Goal: Use online tool/utility: Utilize a website feature to perform a specific function

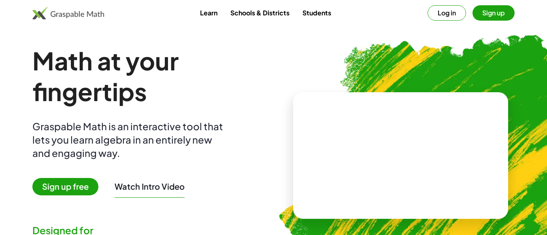
click at [323, 41] on img at bounding box center [441, 152] width 356 height 300
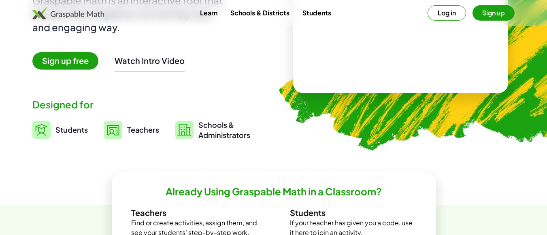
scroll to position [130, 0]
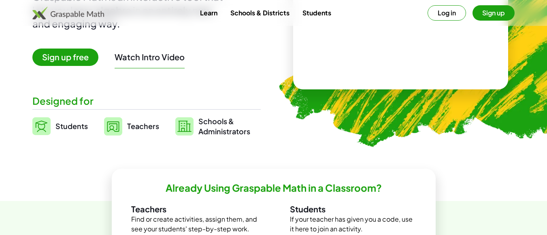
click at [136, 127] on span "Teachers" at bounding box center [143, 125] width 32 height 9
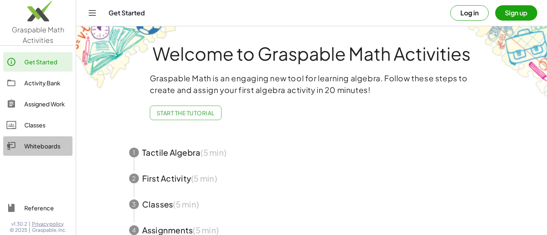
click at [43, 153] on link "Whiteboards" at bounding box center [37, 145] width 69 height 19
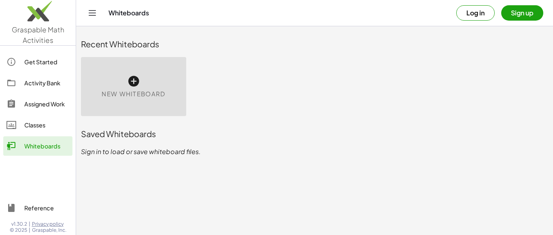
click at [122, 84] on div "New Whiteboard" at bounding box center [133, 86] width 105 height 59
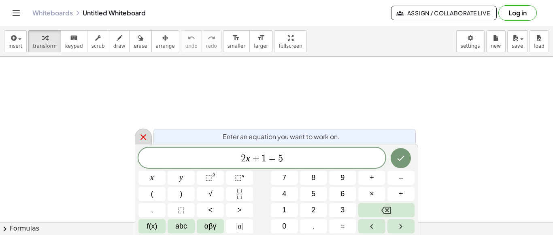
click at [143, 137] on icon at bounding box center [143, 137] width 6 height 6
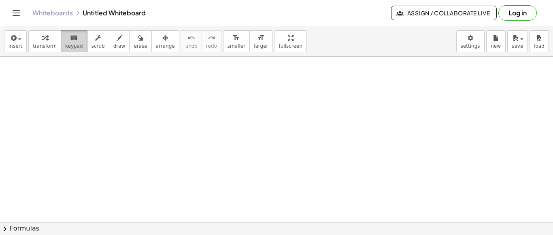
click at [70, 41] on icon "keyboard" at bounding box center [74, 38] width 8 height 10
click at [69, 49] on span "keypad" at bounding box center [74, 46] width 18 height 6
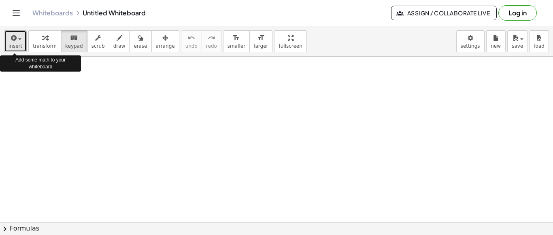
click at [15, 40] on icon "button" at bounding box center [12, 38] width 7 height 10
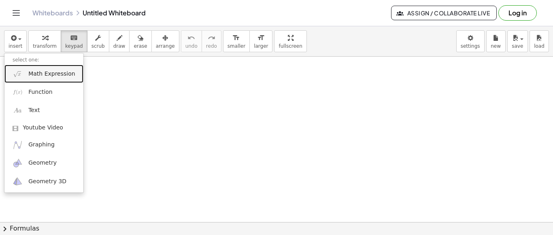
click at [43, 79] on link "Math Expression" at bounding box center [43, 74] width 79 height 18
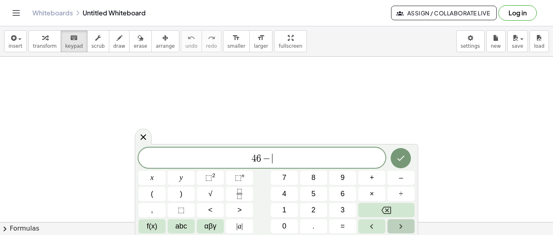
click at [395, 223] on button "Right arrow" at bounding box center [400, 226] width 27 height 14
click at [151, 201] on div "4 6 − x y ⬚ 2 ⬚ n 7 8 9 + – ( ) √ 4 5 6 × ÷ , ⬚ < > 1 2 3 f(x) abc αβγ | a | 0 …" at bounding box center [276, 191] width 276 height 86
click at [154, 194] on button "(" at bounding box center [151, 194] width 27 height 14
click at [158, 193] on button "(" at bounding box center [151, 194] width 27 height 14
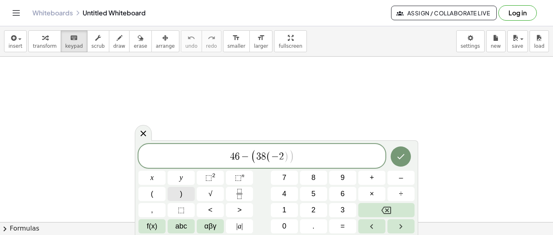
click at [177, 197] on button ")" at bounding box center [181, 194] width 27 height 14
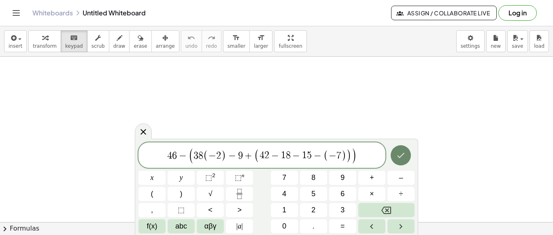
click at [402, 161] on button "Done" at bounding box center [401, 155] width 20 height 20
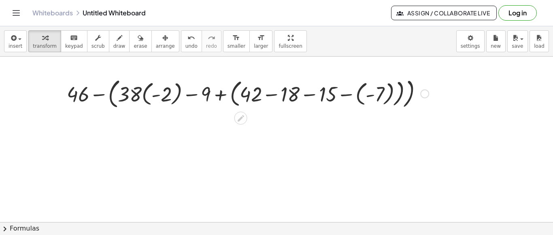
click at [144, 95] on div at bounding box center [248, 93] width 370 height 36
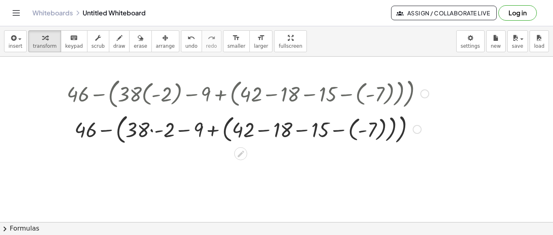
click at [255, 130] on div at bounding box center [248, 129] width 370 height 36
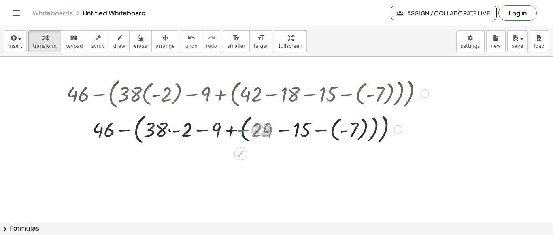
click at [255, 130] on div at bounding box center [248, 129] width 370 height 36
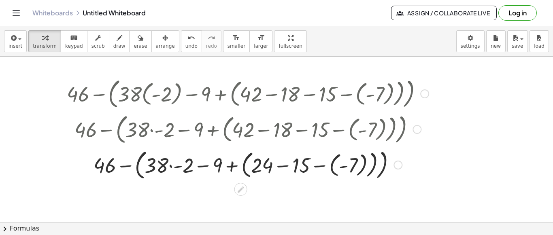
click at [290, 168] on div at bounding box center [248, 164] width 370 height 36
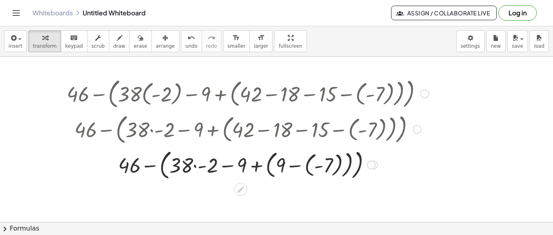
click at [299, 169] on div at bounding box center [248, 164] width 370 height 36
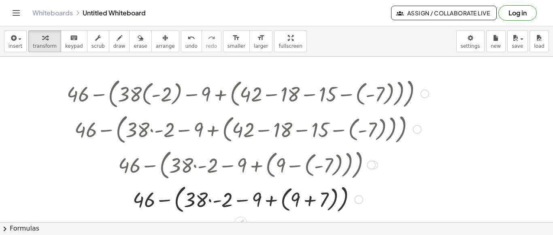
click at [370, 164] on div at bounding box center [371, 165] width 9 height 9
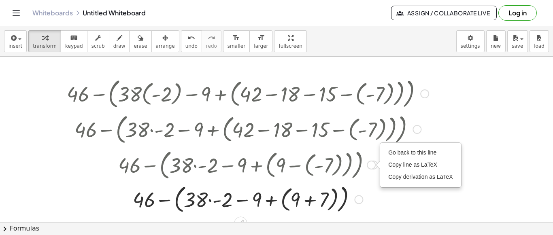
click at [370, 164] on div "Go back to this line Copy line as LaTeX Copy derivation as LaTeX" at bounding box center [371, 165] width 9 height 9
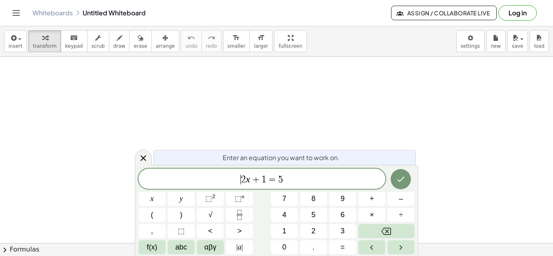
click at [177, 177] on span "​ 2 x + 1 = 5" at bounding box center [261, 179] width 247 height 11
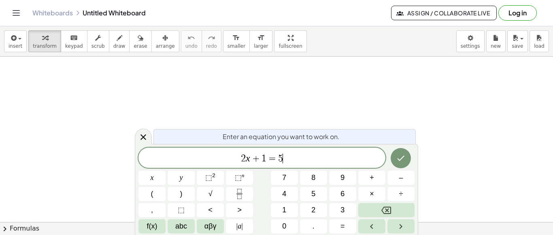
click at [298, 153] on span "2 x + 1 = 5 ​" at bounding box center [261, 158] width 247 height 11
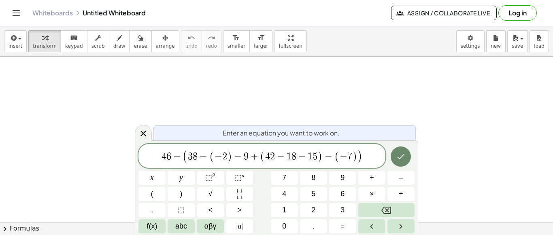
click at [395, 157] on button "Done" at bounding box center [401, 156] width 20 height 20
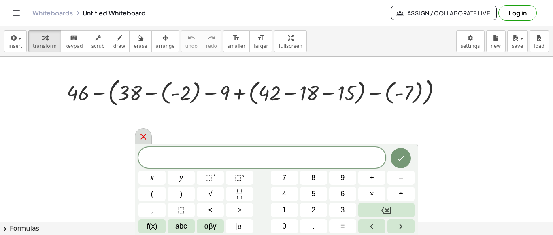
click at [140, 139] on icon at bounding box center [143, 137] width 10 height 10
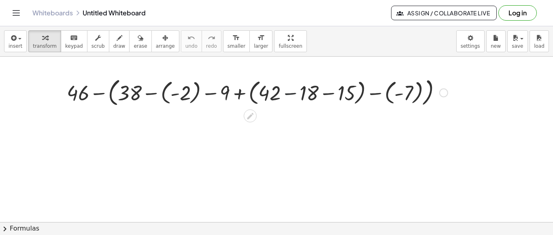
click at [288, 104] on div at bounding box center [257, 92] width 389 height 34
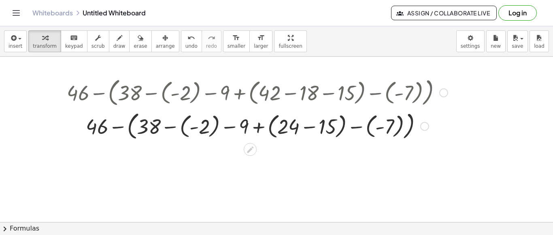
click at [306, 128] on div at bounding box center [257, 126] width 389 height 34
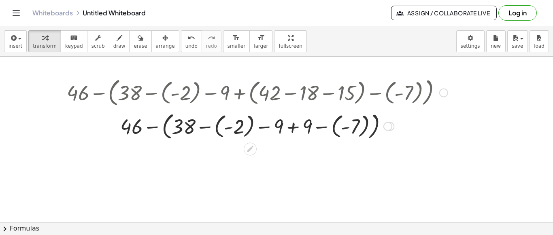
click at [329, 130] on div at bounding box center [257, 125] width 389 height 33
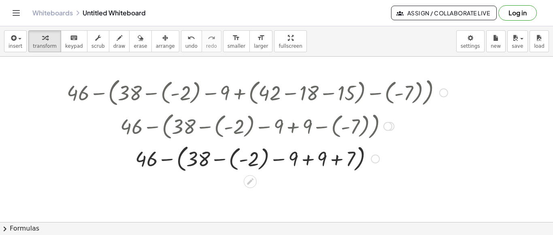
click at [220, 163] on div at bounding box center [257, 158] width 389 height 33
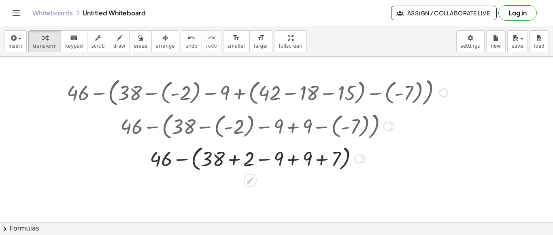
click at [270, 155] on div at bounding box center [257, 158] width 389 height 31
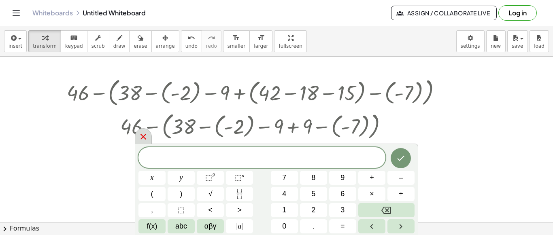
click at [143, 138] on icon at bounding box center [143, 137] width 6 height 6
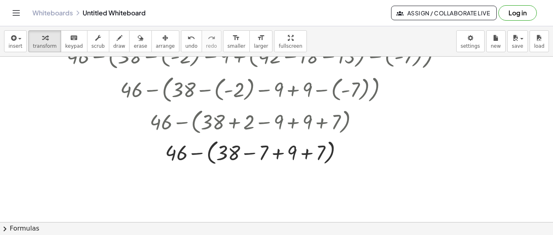
scroll to position [38, 0]
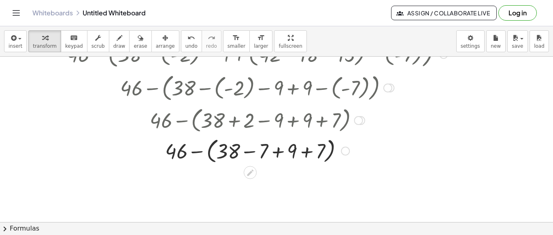
click at [316, 163] on div at bounding box center [257, 150] width 389 height 31
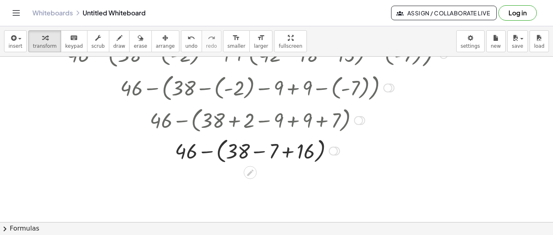
click at [268, 157] on div at bounding box center [257, 150] width 389 height 31
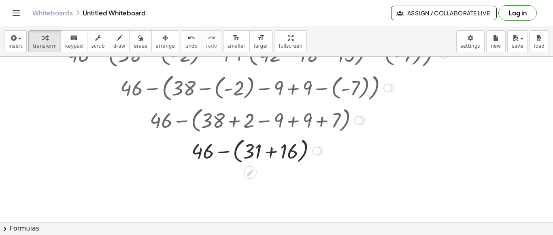
click at [268, 157] on div at bounding box center [257, 150] width 389 height 31
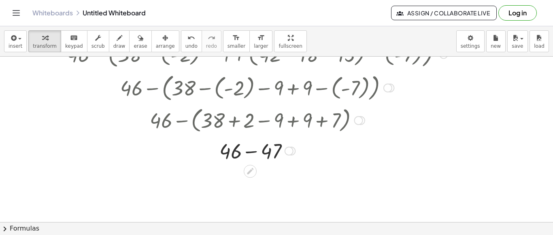
click at [249, 159] on div at bounding box center [257, 150] width 389 height 28
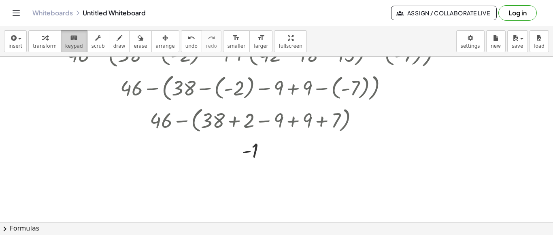
click at [76, 45] on button "keyboard keypad" at bounding box center [74, 41] width 27 height 22
click at [70, 40] on icon "keyboard" at bounding box center [74, 38] width 8 height 10
click at [193, 128] on div at bounding box center [256, 119] width 419 height 31
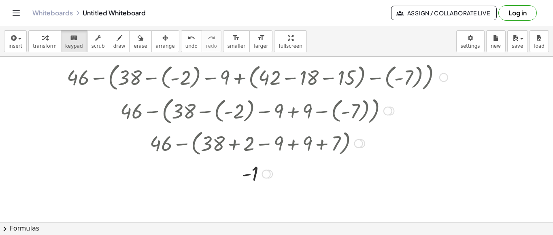
scroll to position [16, 0]
drag, startPoint x: 262, startPoint y: 173, endPoint x: 266, endPoint y: 205, distance: 32.2
click at [250, 199] on div "- 1" at bounding box center [250, 199] width 0 height 0
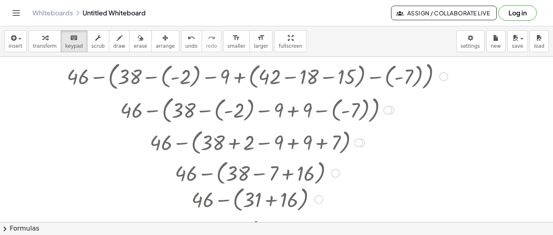
drag, startPoint x: 317, startPoint y: 171, endPoint x: 318, endPoint y: 204, distance: 33.2
click at [250, 200] on div "+ 46 − ( + 31 + 16 )" at bounding box center [250, 200] width 0 height 0
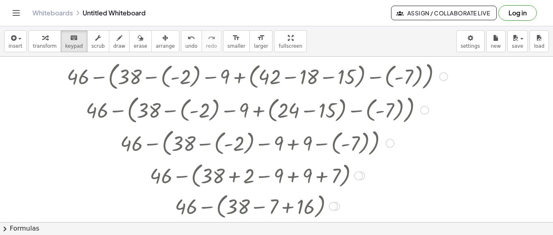
drag, startPoint x: 388, startPoint y: 113, endPoint x: 387, endPoint y: 159, distance: 46.1
click at [387, 159] on div "+ 46 − ( + 38 − ( - 2 ) − 9 + ( + 42 − 18 − 15 ) − ( - 7 ) ) + 46 − ( + 38 − ( …" at bounding box center [254, 168] width 399 height 223
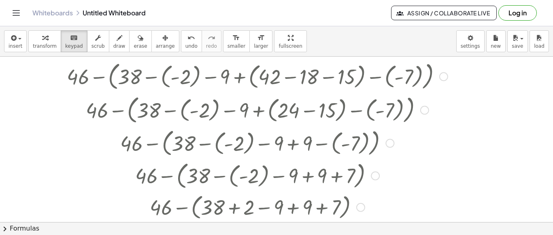
drag, startPoint x: 357, startPoint y: 174, endPoint x: 358, endPoint y: 209, distance: 34.4
click at [250, 207] on div "+ 46 − ( + 38 + 2 − 9 + 9 + 7 )" at bounding box center [250, 207] width 0 height 0
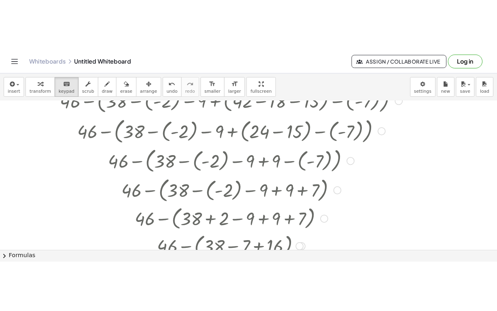
scroll to position [0, 0]
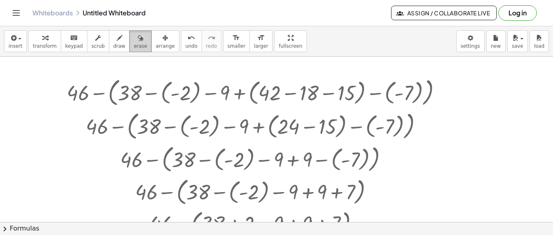
click at [138, 42] on icon "button" at bounding box center [141, 38] width 6 height 10
click at [103, 103] on div at bounding box center [276, 223] width 553 height 332
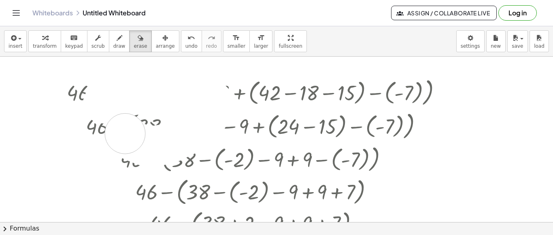
drag, startPoint x: 103, startPoint y: 103, endPoint x: 147, endPoint y: 107, distance: 43.9
click at [147, 107] on div at bounding box center [276, 223] width 553 height 332
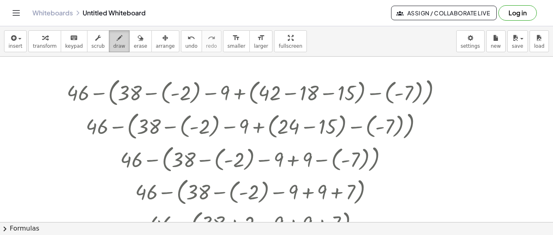
click at [113, 43] on span "draw" at bounding box center [119, 46] width 12 height 6
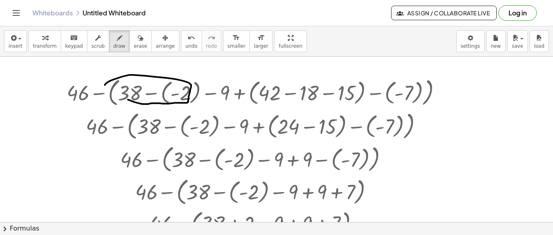
drag, startPoint x: 128, startPoint y: 99, endPoint x: 107, endPoint y: 92, distance: 21.9
click at [107, 92] on div at bounding box center [276, 223] width 553 height 332
click at [184, 37] on button "undo undo" at bounding box center [191, 41] width 21 height 22
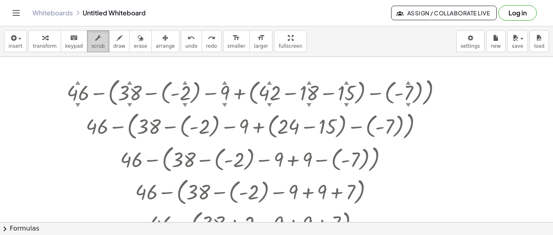
click at [97, 45] on button "scrub" at bounding box center [98, 41] width 22 height 22
click at [109, 38] on button "draw" at bounding box center [119, 41] width 21 height 22
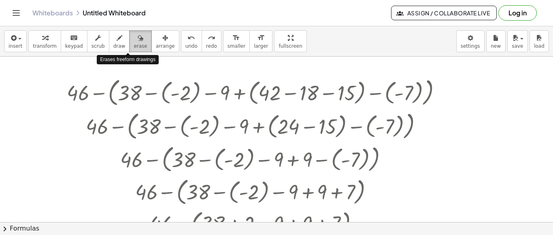
click at [134, 46] on span "erase" at bounding box center [140, 46] width 13 height 6
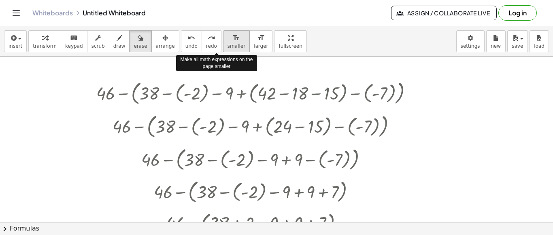
click at [227, 45] on span "smaller" at bounding box center [236, 46] width 18 height 6
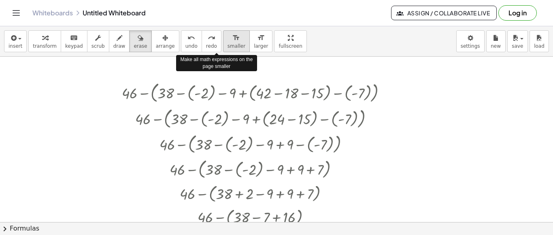
click at [227, 45] on span "smaller" at bounding box center [236, 46] width 18 height 6
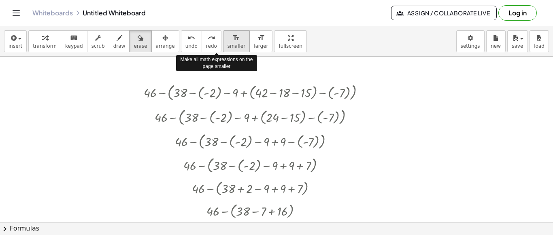
click at [227, 45] on span "smaller" at bounding box center [236, 46] width 18 height 6
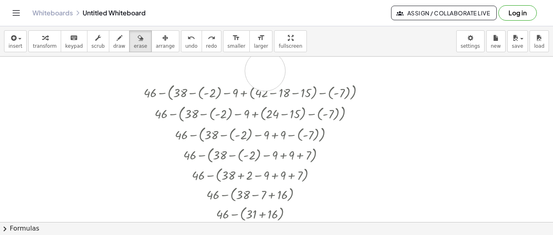
click at [265, 70] on div at bounding box center [276, 223] width 553 height 332
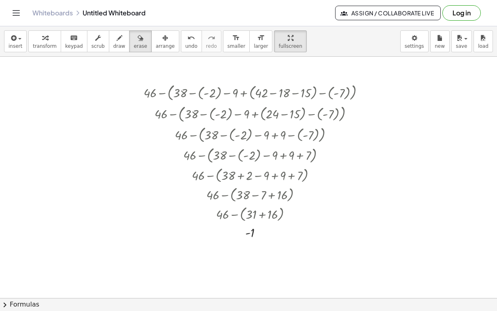
drag, startPoint x: 265, startPoint y: 41, endPoint x: 234, endPoint y: 54, distance: 34.1
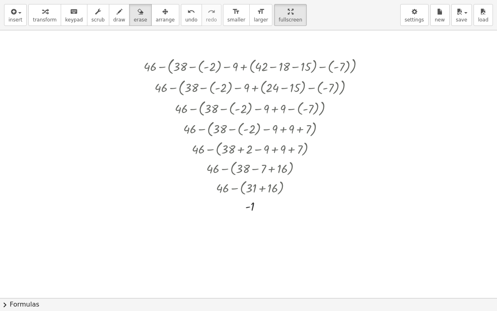
click at [234, 54] on div "insert select one: Math Expression Function Text Youtube Video Graphing Geometr…" at bounding box center [248, 155] width 497 height 311
click at [247, 122] on div at bounding box center [248, 297] width 497 height 535
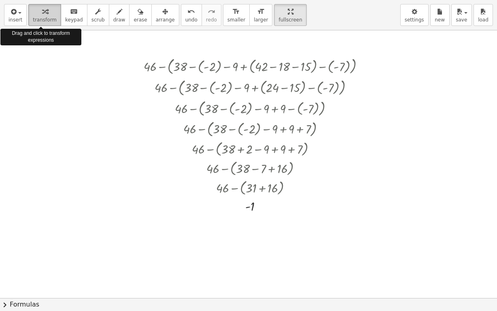
click at [40, 21] on span "transform" at bounding box center [45, 20] width 24 height 6
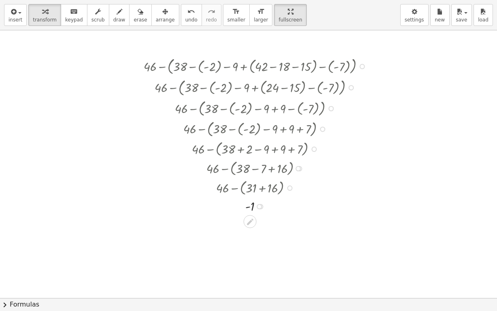
click at [154, 77] on div at bounding box center [257, 86] width 235 height 21
drag, startPoint x: 166, startPoint y: 83, endPoint x: 169, endPoint y: 90, distance: 8.3
click at [170, 90] on div at bounding box center [257, 86] width 235 height 21
drag, startPoint x: 169, startPoint y: 90, endPoint x: 185, endPoint y: 104, distance: 20.9
click at [250, 66] on div "+ 46 − ( + 38 − ( - 2 ) − 9 + ( + 42 − 18 − 15 ) − ( - 7 ) ) + 46 − ( + 38 − ( …" at bounding box center [250, 66] width 0 height 0
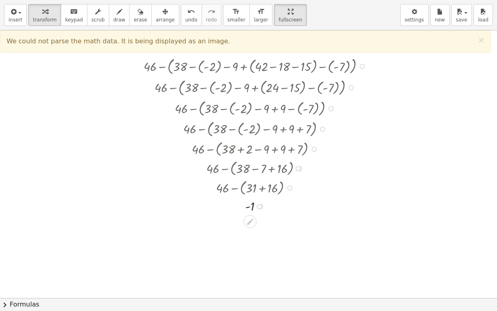
click at [227, 122] on div at bounding box center [257, 128] width 235 height 21
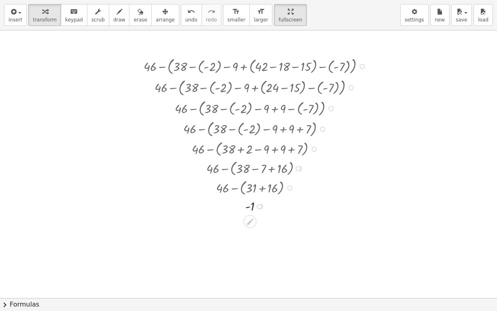
click at [227, 122] on div at bounding box center [257, 128] width 235 height 21
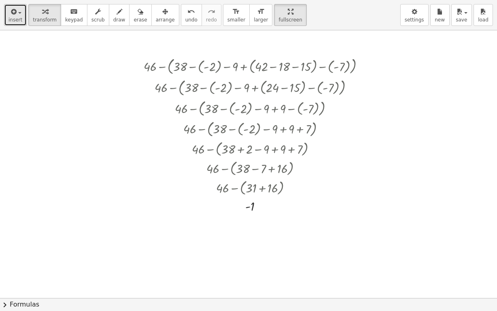
click at [14, 19] on span "insert" at bounding box center [15, 20] width 14 height 6
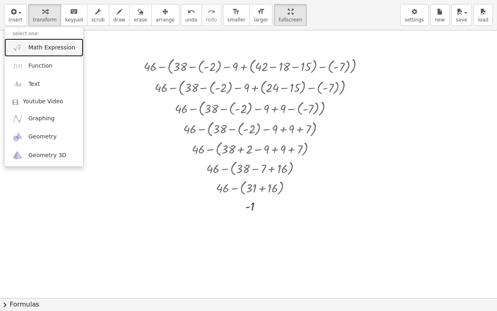
click at [30, 47] on span "Math Expression" at bounding box center [51, 48] width 47 height 8
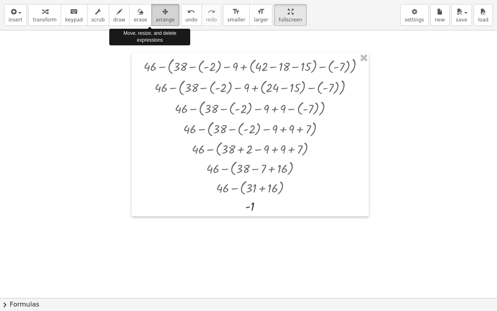
click at [162, 15] on icon "button" at bounding box center [165, 12] width 6 height 10
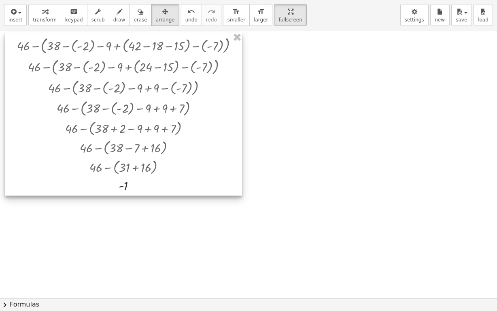
drag, startPoint x: 214, startPoint y: 94, endPoint x: 87, endPoint y: 73, distance: 128.8
click at [88, 73] on div at bounding box center [123, 113] width 237 height 163
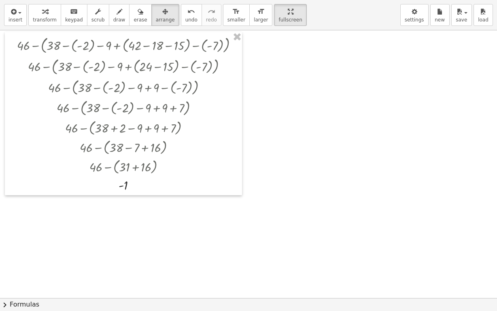
click at [279, 135] on div at bounding box center [248, 297] width 497 height 535
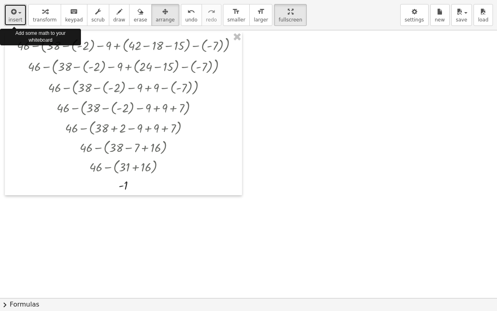
click at [15, 21] on span "insert" at bounding box center [15, 20] width 14 height 6
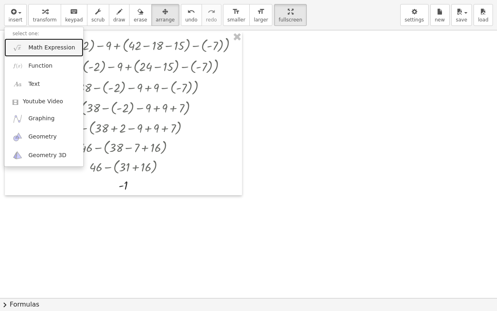
click at [30, 50] on span "Math Expression" at bounding box center [51, 48] width 47 height 8
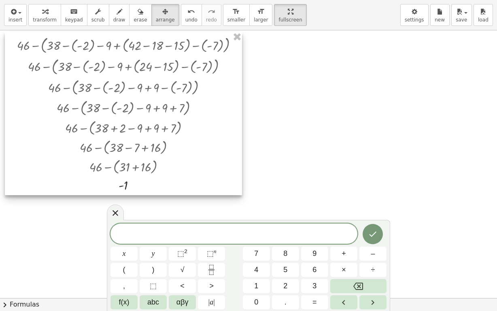
click at [100, 107] on div at bounding box center [123, 113] width 237 height 163
click at [165, 172] on div at bounding box center [123, 113] width 237 height 163
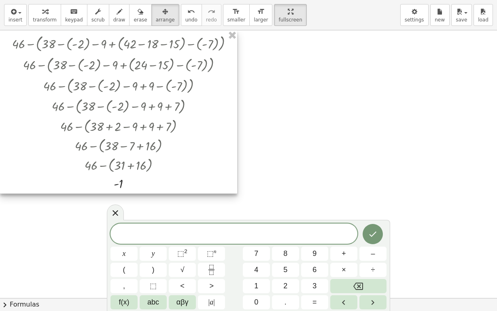
drag, startPoint x: 165, startPoint y: 172, endPoint x: 133, endPoint y: 159, distance: 34.3
click at [134, 159] on div at bounding box center [118, 111] width 237 height 163
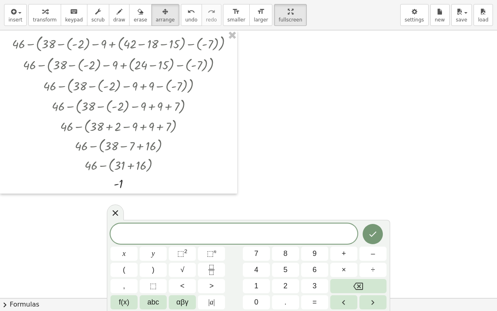
click at [304, 160] on div at bounding box center [248, 297] width 497 height 535
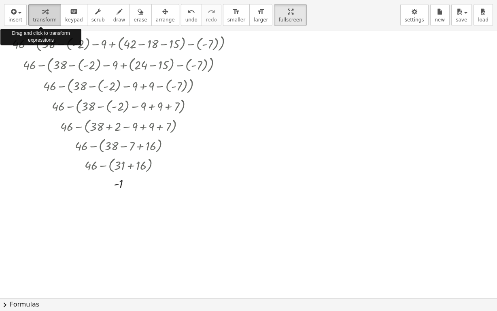
click at [48, 22] on span "transform" at bounding box center [45, 20] width 24 height 6
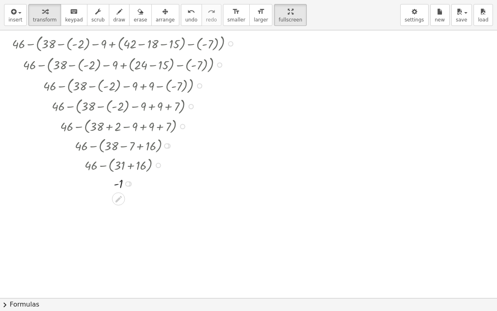
click at [100, 97] on div at bounding box center [125, 106] width 235 height 21
drag, startPoint x: 155, startPoint y: 166, endPoint x: 160, endPoint y: 145, distance: 21.6
click at [119, 44] on div "+ 46 − ( + 38 − ( - 2 ) − 9 + ( + 42 − 18 − 15 ) − ( - 7 ) ) + 46 − ( + 38 − ( …" at bounding box center [119, 44] width 0 height 0
drag, startPoint x: 125, startPoint y: 184, endPoint x: 130, endPoint y: 170, distance: 14.2
click at [119, 169] on div "- 1" at bounding box center [119, 169] width 0 height 0
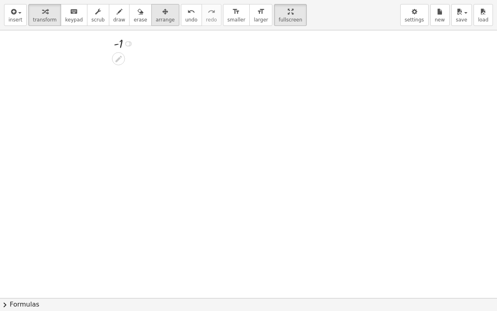
drag, startPoint x: 127, startPoint y: 165, endPoint x: 137, endPoint y: 24, distance: 141.2
click at [138, 24] on div "insert select one: Math Expression Function Text Youtube Video Graphing Geometr…" at bounding box center [248, 155] width 497 height 311
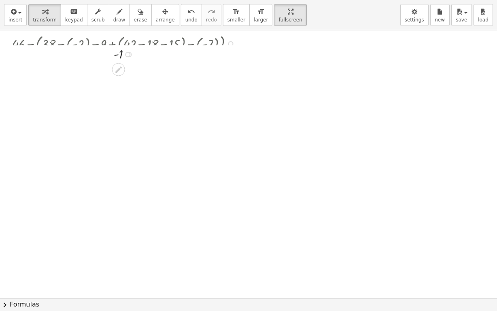
drag, startPoint x: 128, startPoint y: 45, endPoint x: 128, endPoint y: 59, distance: 13.8
click at [119, 55] on div "- 1" at bounding box center [119, 55] width 0 height 0
drag, startPoint x: 222, startPoint y: 52, endPoint x: 213, endPoint y: 49, distance: 9.3
click at [213, 49] on div at bounding box center [125, 42] width 235 height 21
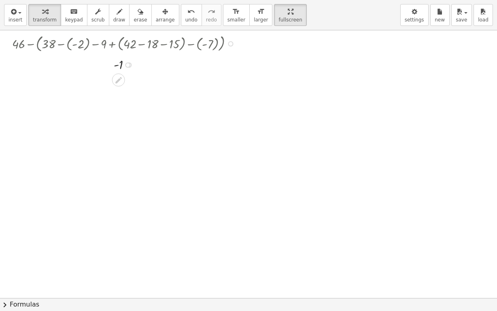
click at [170, 40] on div at bounding box center [125, 42] width 235 height 21
drag, startPoint x: 127, startPoint y: 62, endPoint x: 159, endPoint y: 186, distance: 128.1
click at [159, 186] on div "+ 46 − ( + 38 − ( - 2 ) − 9 + ( + 42 − 18 − 15 ) − ( - 7 ) ) + 46 − ( + 38 − ( …" at bounding box center [248, 297] width 497 height 535
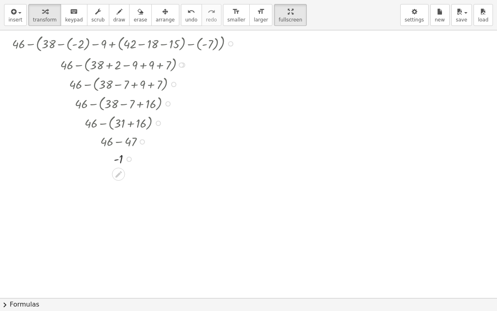
click at [119, 65] on div "+ 46 − ( + 38 + 2 − 9 + 9 + 7 )" at bounding box center [119, 65] width 0 height 0
click at [179, 64] on div at bounding box center [181, 64] width 5 height 5
click at [179, 64] on div "Go back to this line Copy line as LaTeX Copy derivation as LaTeX" at bounding box center [181, 64] width 5 height 5
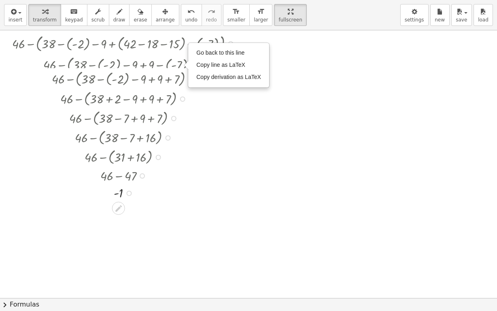
drag, startPoint x: 180, startPoint y: 64, endPoint x: 175, endPoint y: 102, distance: 38.7
click at [119, 99] on div "+ 46 − ( + 38 + 2 − 9 + 9 + 7 ) Go back to this line Copy line as LaTeX Copy de…" at bounding box center [119, 99] width 0 height 0
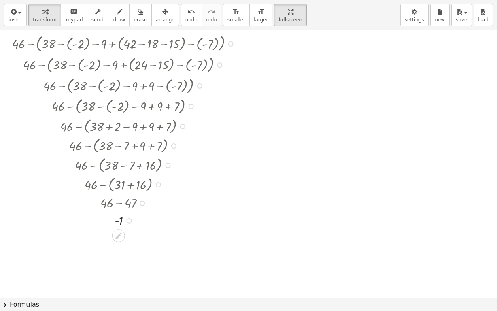
drag, startPoint x: 198, startPoint y: 66, endPoint x: 191, endPoint y: 130, distance: 65.2
click at [119, 44] on div "+ 46 − ( + 38 − ( - 2 ) − 9 + ( + 42 − 18 − 15 ) − ( - 7 ) ) + 46 − ( + 38 − ( …" at bounding box center [119, 44] width 0 height 0
drag, startPoint x: 191, startPoint y: 62, endPoint x: 231, endPoint y: 40, distance: 46.0
click at [119, 44] on div "+ 46 − ( + 38 − ( - 2 ) − 9 + ( + 42 − 18 − 15 ) − ( - 7 ) ) + 46 − ( + 38 − ( …" at bounding box center [119, 44] width 0 height 0
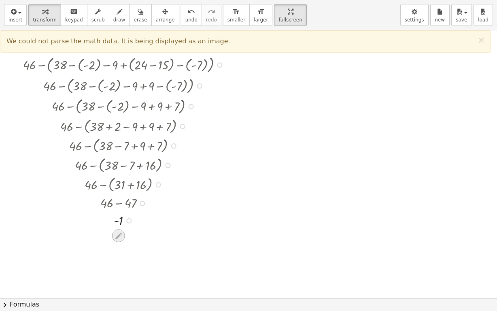
click at [120, 234] on icon at bounding box center [118, 235] width 6 height 6
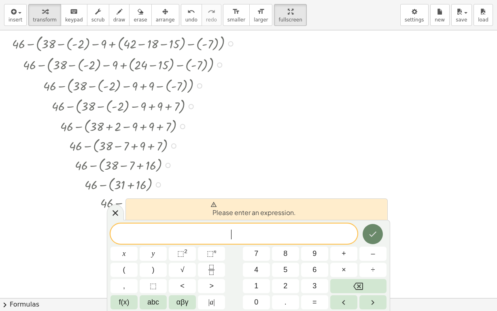
click at [372, 233] on icon "Done" at bounding box center [373, 234] width 10 height 10
click at [114, 210] on icon at bounding box center [115, 213] width 10 height 10
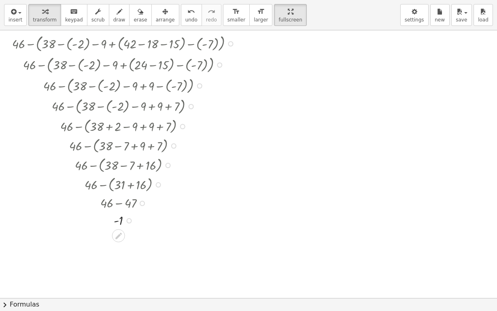
click at [186, 51] on div at bounding box center [125, 42] width 235 height 21
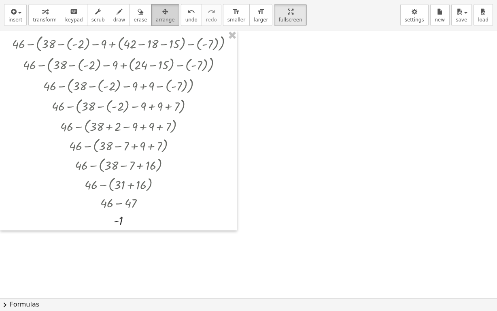
click at [151, 23] on button "arrange" at bounding box center [165, 15] width 28 height 22
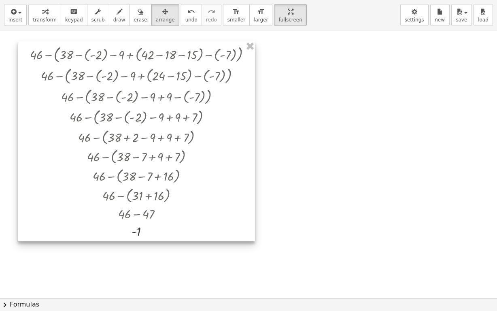
drag, startPoint x: 146, startPoint y: 56, endPoint x: 164, endPoint y: 67, distance: 20.9
click at [164, 67] on div at bounding box center [136, 141] width 237 height 200
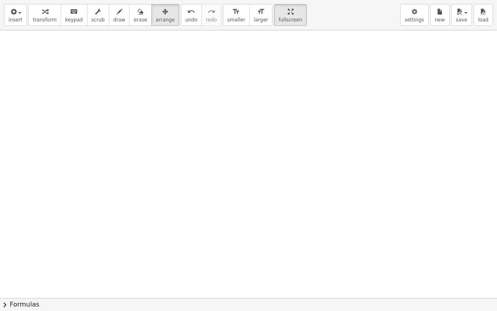
click at [163, 57] on div at bounding box center [248, 297] width 497 height 535
click at [17, 15] on span "button" at bounding box center [18, 13] width 2 height 6
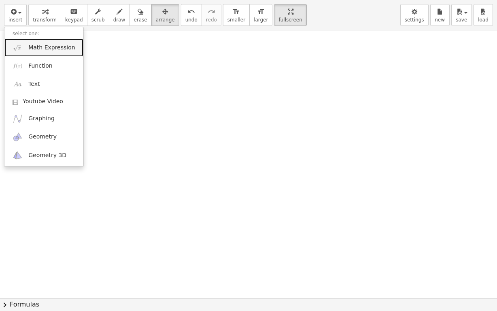
click at [28, 50] on link "Math Expression" at bounding box center [43, 47] width 79 height 18
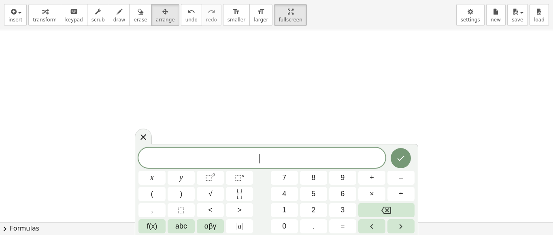
click at [287, 153] on span "​" at bounding box center [261, 158] width 247 height 11
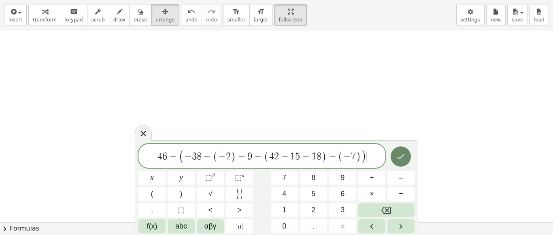
click at [403, 150] on button "Done" at bounding box center [401, 156] width 20 height 20
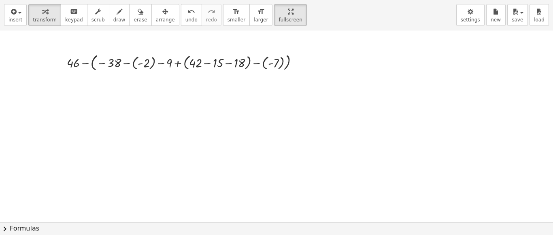
click at [327, 102] on div at bounding box center [276, 222] width 553 height 384
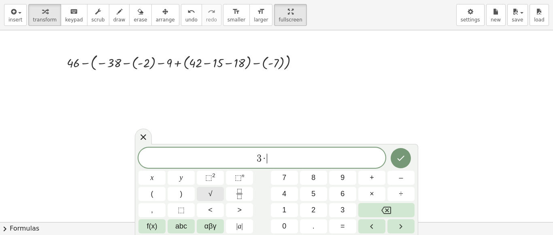
click at [211, 193] on span "√" at bounding box center [210, 194] width 4 height 11
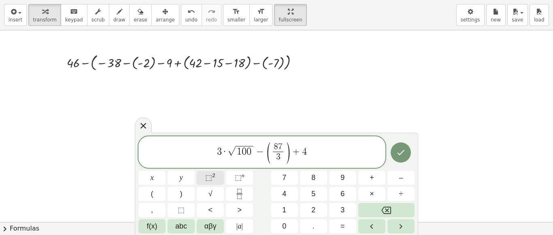
click at [217, 174] on button "⬚ 2" at bounding box center [210, 178] width 27 height 14
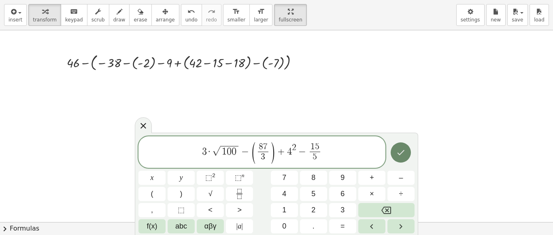
click at [397, 151] on icon "Done" at bounding box center [401, 153] width 10 height 10
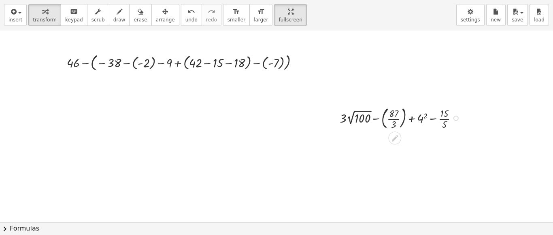
click at [385, 125] on div at bounding box center [401, 117] width 133 height 27
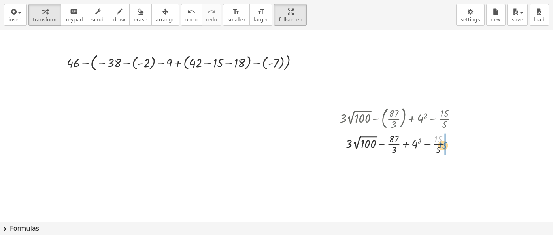
drag, startPoint x: 449, startPoint y: 140, endPoint x: 453, endPoint y: 148, distance: 9.2
click at [453, 148] on div at bounding box center [401, 143] width 133 height 25
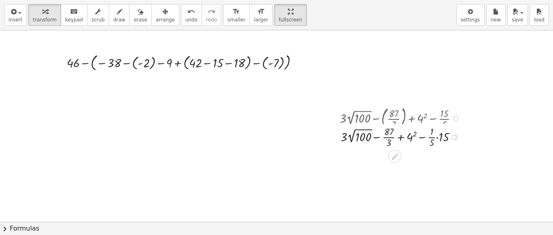
drag, startPoint x: 454, startPoint y: 169, endPoint x: 450, endPoint y: 136, distance: 32.6
click at [395, 138] on div "+ · 3 · 2 √ 100 − · 87 · 3 + 4 2 − · 15 · 5 · · 1" at bounding box center [395, 138] width 0 height 0
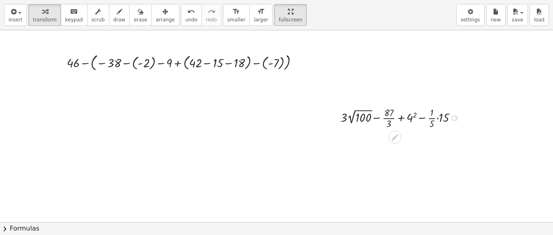
drag, startPoint x: 453, startPoint y: 145, endPoint x: 450, endPoint y: 110, distance: 34.6
click at [395, 118] on div "+ · 3 · 2 √ 100 − · 87 · 3 + 4 2 − · 15 · 5 · · 1" at bounding box center [395, 118] width 0 height 0
click at [397, 137] on icon at bounding box center [395, 137] width 8 height 8
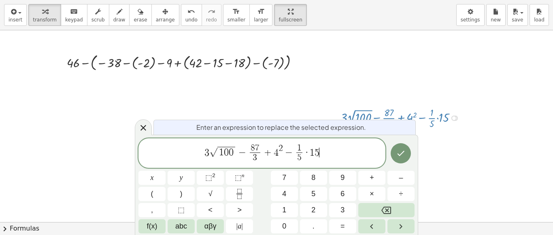
click at [346, 157] on span "3 √ 1 0 0 − 8 7 3 ​ + 4 2 − 1 5 ​ · 1 5 ​" at bounding box center [261, 153] width 247 height 21
click at [280, 98] on div at bounding box center [276, 222] width 553 height 384
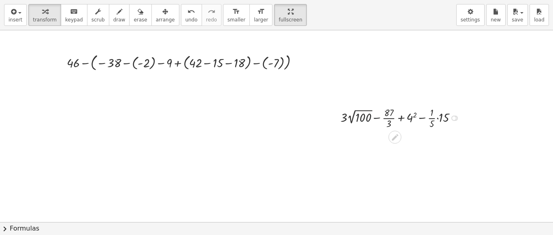
click at [363, 117] on div at bounding box center [401, 117] width 131 height 25
click at [363, 117] on div at bounding box center [402, 117] width 120 height 25
drag, startPoint x: 389, startPoint y: 123, endPoint x: 394, endPoint y: 137, distance: 14.9
click at [394, 137] on icon at bounding box center [395, 137] width 6 height 6
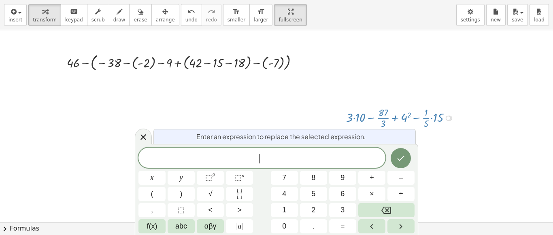
click at [236, 161] on span "​" at bounding box center [261, 158] width 247 height 11
click at [146, 140] on icon at bounding box center [143, 137] width 6 height 6
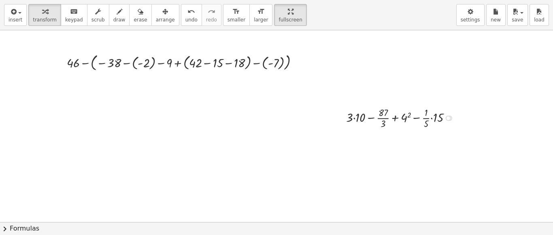
click at [376, 124] on div at bounding box center [402, 117] width 120 height 25
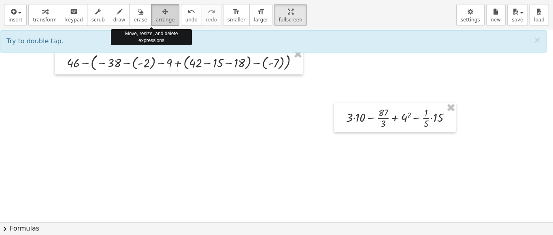
click at [156, 19] on span "arrange" at bounding box center [165, 20] width 19 height 6
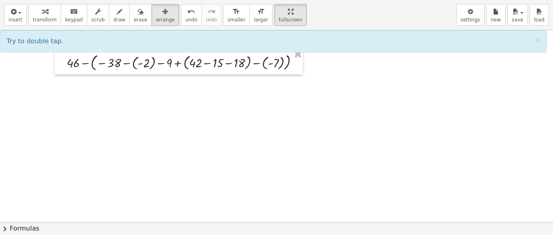
click at [297, 131] on div at bounding box center [276, 222] width 553 height 384
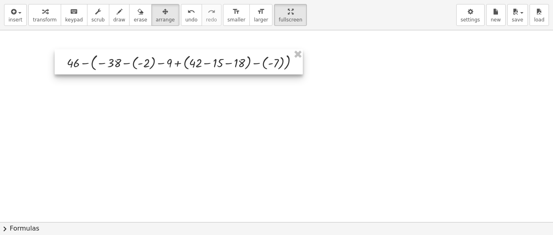
click at [81, 62] on div at bounding box center [179, 61] width 248 height 25
click at [103, 66] on div at bounding box center [179, 61] width 248 height 25
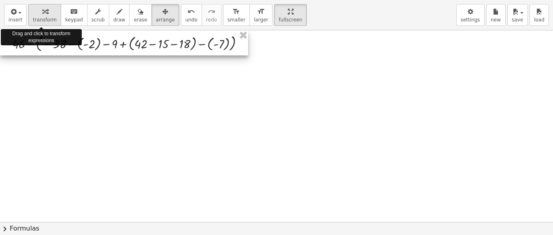
drag, startPoint x: 103, startPoint y: 66, endPoint x: 47, endPoint y: 21, distance: 71.8
click at [47, 21] on div "insert select one: Math Expression Function Text Youtube Video Graphing Geometr…" at bounding box center [276, 117] width 553 height 235
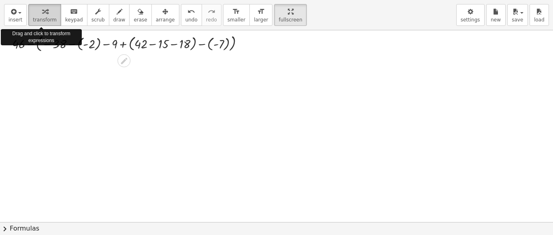
click at [47, 21] on span "transform" at bounding box center [45, 20] width 24 height 6
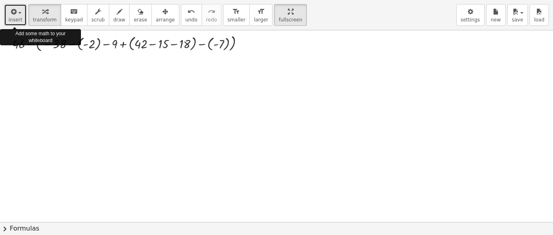
click at [11, 12] on icon "button" at bounding box center [12, 12] width 7 height 10
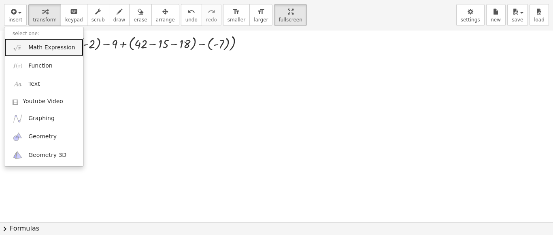
click at [39, 52] on link "Math Expression" at bounding box center [43, 47] width 79 height 18
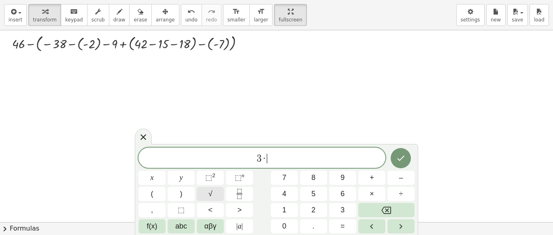
click at [211, 195] on span "√" at bounding box center [210, 194] width 4 height 11
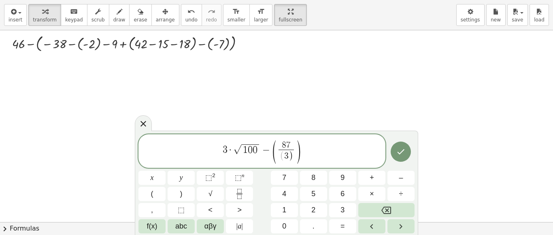
click at [291, 158] on span ")" at bounding box center [291, 156] width 4 height 11
click at [311, 146] on span "3 · √ 1 0 0 − ( 8 7 3 ​ ) ​" at bounding box center [261, 152] width 247 height 23
click at [213, 183] on span "⬚ 2" at bounding box center [210, 177] width 10 height 11
click at [408, 154] on button "Done" at bounding box center [401, 152] width 20 height 20
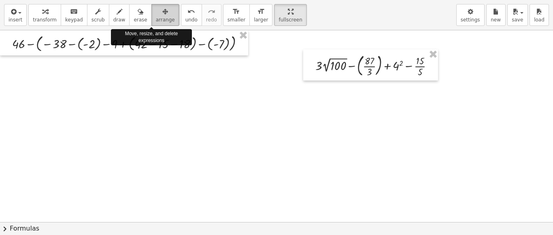
click at [159, 6] on button "arrange" at bounding box center [165, 15] width 28 height 22
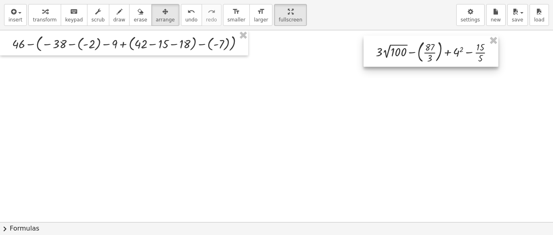
drag, startPoint x: 342, startPoint y: 51, endPoint x: 400, endPoint y: 38, distance: 60.2
click at [400, 38] on div at bounding box center [430, 51] width 135 height 31
click at [329, 56] on div at bounding box center [276, 222] width 553 height 384
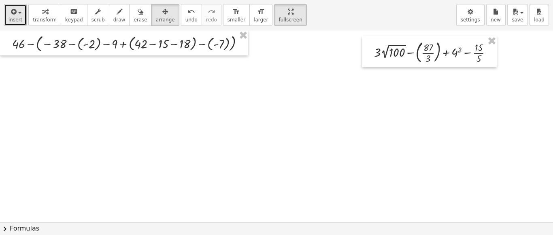
click at [23, 21] on button "insert" at bounding box center [15, 15] width 23 height 22
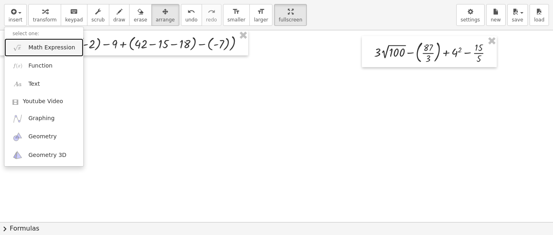
click at [31, 47] on span "Math Expression" at bounding box center [51, 48] width 47 height 8
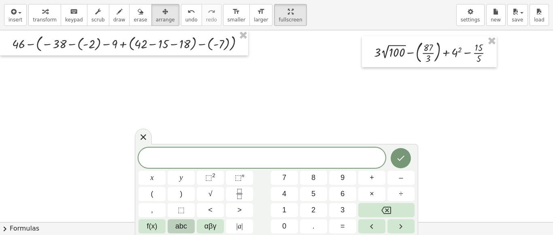
click at [180, 225] on span "abc" at bounding box center [181, 226] width 12 height 11
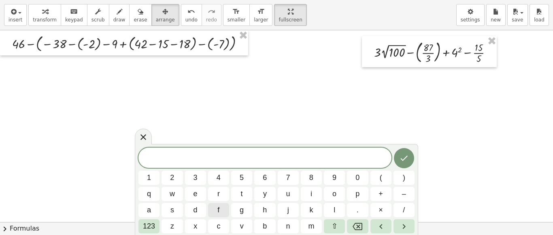
click at [180, 225] on button "z" at bounding box center [171, 226] width 21 height 14
click at [146, 227] on span "123" at bounding box center [149, 226] width 12 height 11
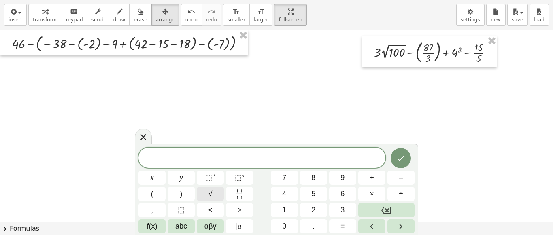
click at [215, 191] on button "√" at bounding box center [210, 194] width 27 height 14
click at [206, 227] on span "αβγ" at bounding box center [210, 226] width 12 height 11
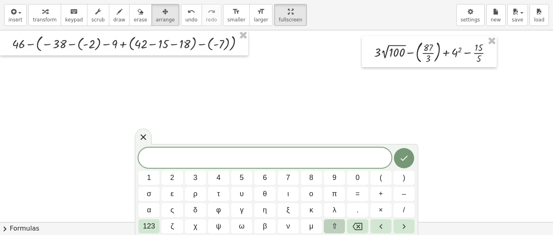
click at [332, 227] on span "⇧" at bounding box center [334, 226] width 6 height 11
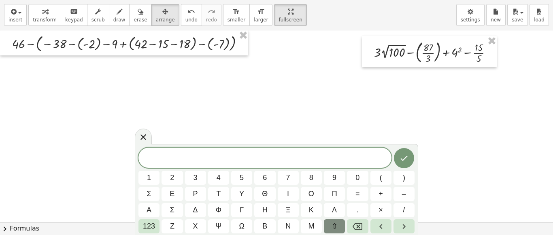
click at [332, 227] on span "⇧" at bounding box center [334, 226] width 6 height 11
click at [148, 229] on span "123" at bounding box center [149, 226] width 12 height 11
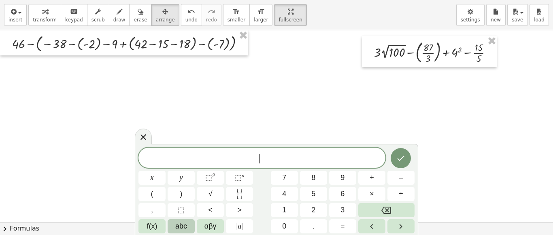
click at [182, 226] on span "abc" at bounding box center [181, 226] width 12 height 11
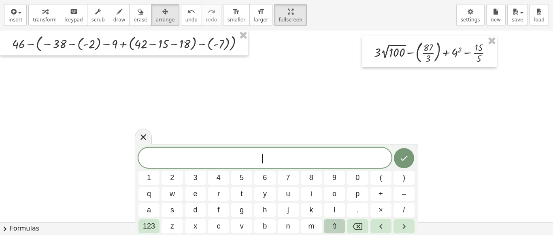
click at [337, 227] on button "⇧" at bounding box center [334, 226] width 21 height 14
click at [150, 223] on span "123" at bounding box center [149, 226] width 12 height 11
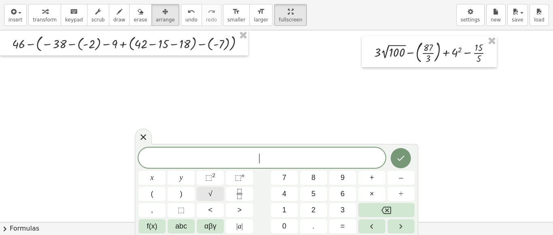
click at [216, 190] on button "√" at bounding box center [210, 194] width 27 height 14
click at [219, 199] on button "√" at bounding box center [210, 194] width 27 height 14
click at [308, 185] on div "√ ​ x y ⬚ 2 ⬚ n 7 8 9 + – ( ) √ 4 5 6 × ÷ , ⬚ < > 1 2 3 f(x) abc αβγ | a | 0 . =" at bounding box center [276, 190] width 276 height 87
click at [316, 175] on button "8" at bounding box center [313, 178] width 27 height 14
click at [283, 209] on span "1" at bounding box center [284, 210] width 4 height 11
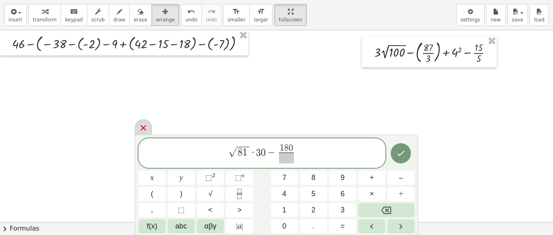
click at [146, 124] on icon at bounding box center [143, 128] width 10 height 10
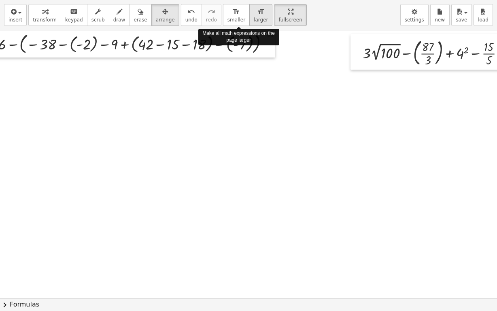
click at [254, 17] on span "larger" at bounding box center [261, 20] width 14 height 6
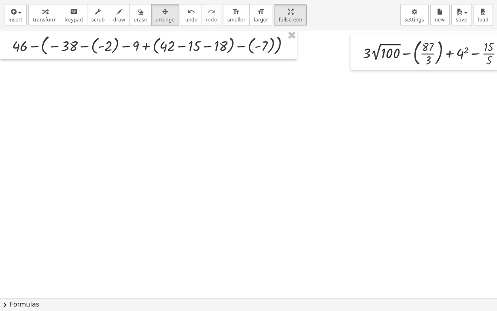
click at [215, 142] on div at bounding box center [248, 297] width 497 height 535
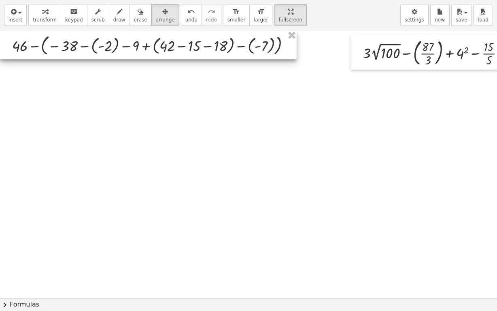
click at [148, 52] on div at bounding box center [148, 44] width 297 height 29
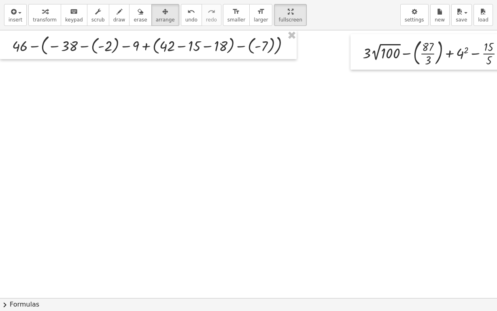
click at [183, 132] on div at bounding box center [248, 297] width 497 height 535
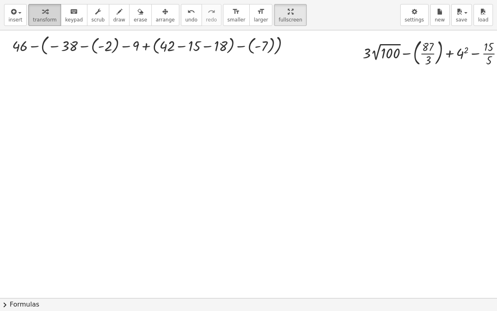
click at [37, 17] on span "transform" at bounding box center [45, 20] width 24 height 6
click at [170, 51] on div at bounding box center [154, 44] width 292 height 25
click at [193, 49] on div at bounding box center [154, 44] width 292 height 25
drag, startPoint x: 195, startPoint y: 45, endPoint x: 218, endPoint y: 47, distance: 23.5
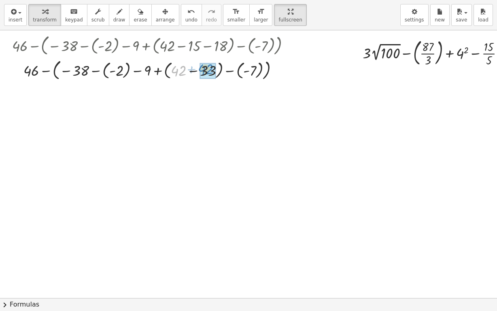
drag, startPoint x: 179, startPoint y: 70, endPoint x: 206, endPoint y: 69, distance: 26.7
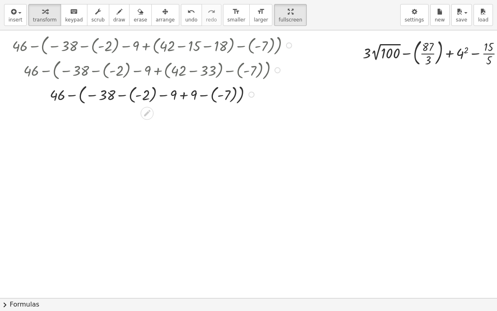
drag, startPoint x: 248, startPoint y: 69, endPoint x: 244, endPoint y: 100, distance: 31.0
click at [147, 95] on div "+ 46 − ( − 38 − ( - 2 ) − 9 + − ( - 7 ) ) 9" at bounding box center [147, 95] width 0 height 0
click at [217, 98] on div at bounding box center [154, 94] width 292 height 24
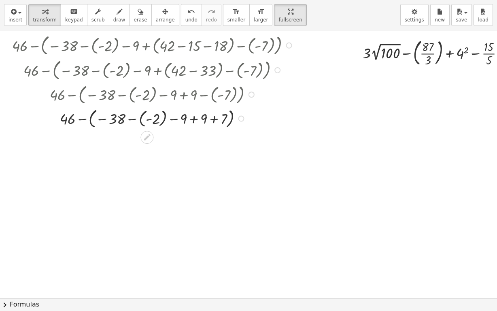
click at [144, 119] on div at bounding box center [154, 118] width 292 height 24
click at [186, 120] on div at bounding box center [154, 118] width 292 height 22
drag, startPoint x: 186, startPoint y: 120, endPoint x: 191, endPoint y: 122, distance: 5.4
click at [191, 122] on div at bounding box center [154, 118] width 292 height 22
drag, startPoint x: 188, startPoint y: 120, endPoint x: 168, endPoint y: 120, distance: 19.4
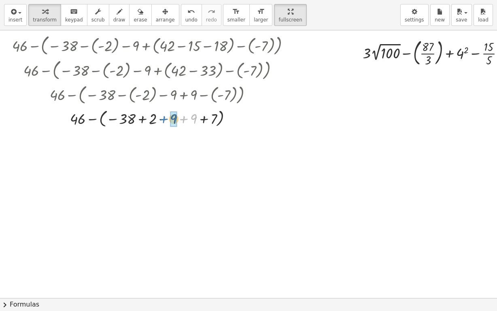
click at [168, 120] on div at bounding box center [154, 118] width 292 height 22
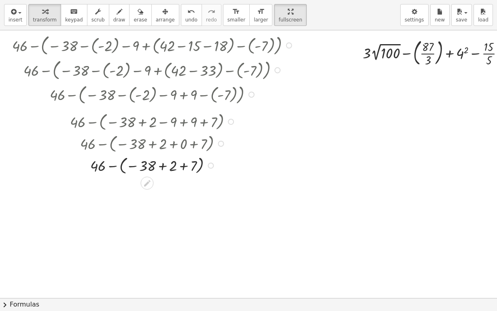
drag, startPoint x: 209, startPoint y: 140, endPoint x: 210, endPoint y: 170, distance: 30.0
click at [147, 166] on div "+ 46 − ( − 38 2 7 ) + +" at bounding box center [147, 166] width 0 height 0
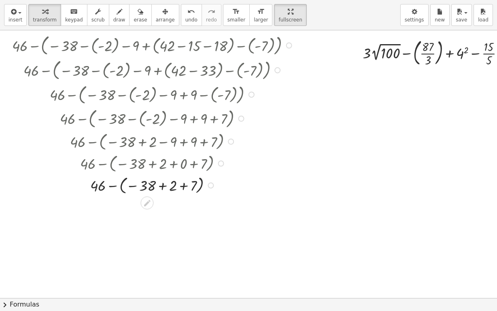
drag, startPoint x: 209, startPoint y: 162, endPoint x: 208, endPoint y: 193, distance: 31.2
click at [147, 185] on div "+ 46 − ( − 38 2 7 ) + +" at bounding box center [147, 185] width 0 height 0
drag, startPoint x: 166, startPoint y: 187, endPoint x: 183, endPoint y: 187, distance: 16.2
click at [183, 187] on div at bounding box center [154, 185] width 292 height 22
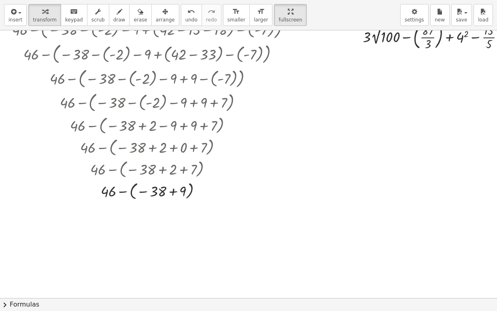
scroll to position [32, 0]
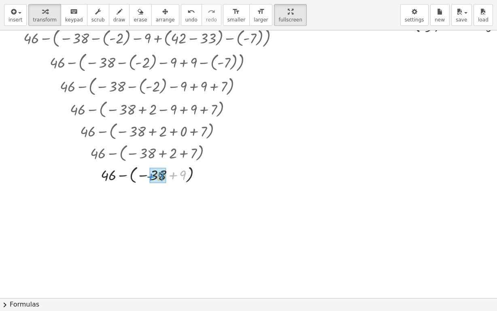
drag, startPoint x: 178, startPoint y: 174, endPoint x: 157, endPoint y: 175, distance: 21.1
click at [149, 174] on div at bounding box center [154, 174] width 292 height 22
click at [149, 174] on div at bounding box center [154, 174] width 292 height 21
click at [151, 196] on div at bounding box center [154, 195] width 292 height 21
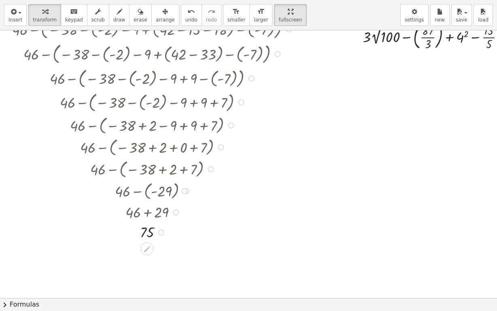
scroll to position [0, 0]
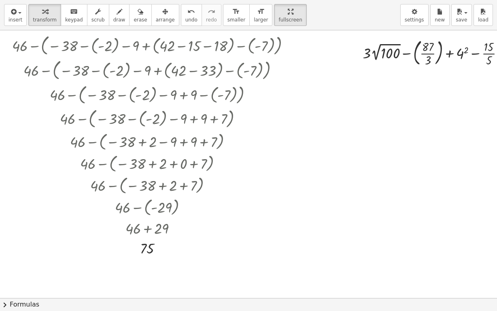
drag, startPoint x: 359, startPoint y: 291, endPoint x: 400, endPoint y: 290, distance: 41.3
click at [400, 256] on div at bounding box center [248, 297] width 497 height 535
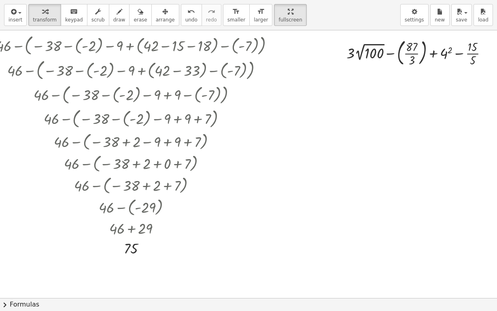
scroll to position [0, 23]
click at [405, 53] on div at bounding box center [419, 52] width 155 height 32
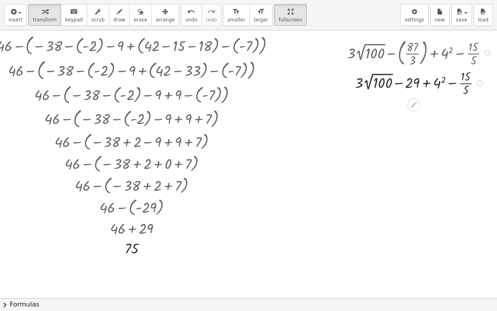
click at [466, 82] on div at bounding box center [420, 83] width 155 height 30
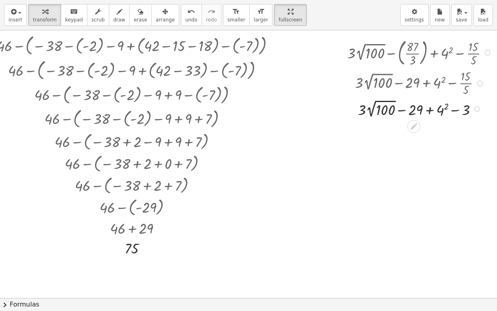
drag, startPoint x: 476, startPoint y: 81, endPoint x: 478, endPoint y: 117, distance: 36.1
click at [414, 109] on div "+ · 3 · 2 √ 100 − + 4 2 − 29 3" at bounding box center [414, 109] width 0 height 0
click at [378, 112] on div at bounding box center [420, 108] width 155 height 22
click at [434, 131] on div at bounding box center [420, 129] width 155 height 21
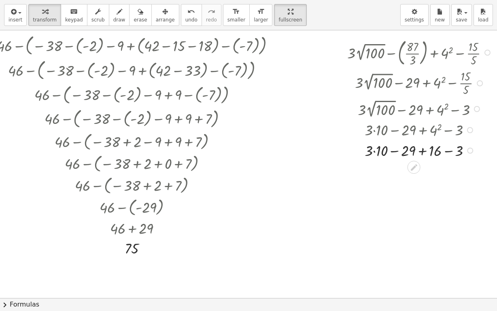
click at [375, 155] on div at bounding box center [420, 150] width 155 height 21
drag, startPoint x: 401, startPoint y: 170, endPoint x: 454, endPoint y: 171, distance: 53.0
drag, startPoint x: 414, startPoint y: 190, endPoint x: 398, endPoint y: 190, distance: 15.8
click at [398, 190] on div at bounding box center [420, 190] width 155 height 21
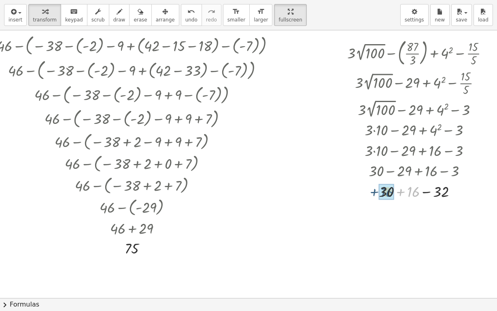
drag, startPoint x: 413, startPoint y: 190, endPoint x: 388, endPoint y: 190, distance: 25.5
click at [416, 195] on div at bounding box center [420, 190] width 155 height 21
drag, startPoint x: 427, startPoint y: 190, endPoint x: 427, endPoint y: 215, distance: 25.5
click at [414, 212] on div "14" at bounding box center [414, 212] width 0 height 0
drag, startPoint x: 453, startPoint y: 190, endPoint x: 448, endPoint y: 205, distance: 16.0
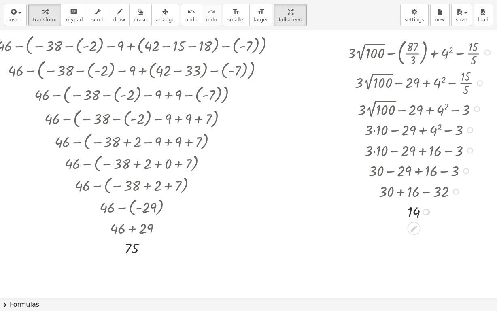
click at [414, 53] on div "+ · 3 · 2 √ 100 − ( · 87 · 3 ) + 4 2 − · 15 · 5 + · 3 · 2 √ 100 − 29 + 4 2 − · …" at bounding box center [414, 53] width 0 height 0
drag, startPoint x: 426, startPoint y: 210, endPoint x: 421, endPoint y: 249, distance: 39.6
click at [421, 249] on div "+ 46 − ( − 38 − ( - 2 ) − 9 + ( + 42 − 15 − 18 ) − ( - 7 ) ) + 46 − ( − 38 − ( …" at bounding box center [241, 297] width 512 height 535
click at [269, 174] on div at bounding box center [139, 185] width 313 height 22
